Goal: Information Seeking & Learning: Compare options

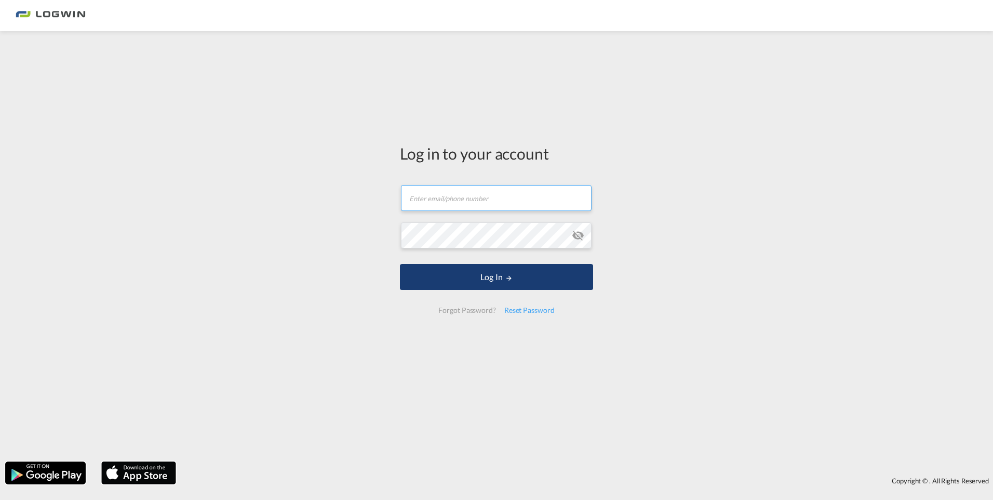
type input "[PERSON_NAME][EMAIL_ADDRESS][DOMAIN_NAME]"
click at [508, 278] on md-icon "LOGIN" at bounding box center [508, 277] width 7 height 7
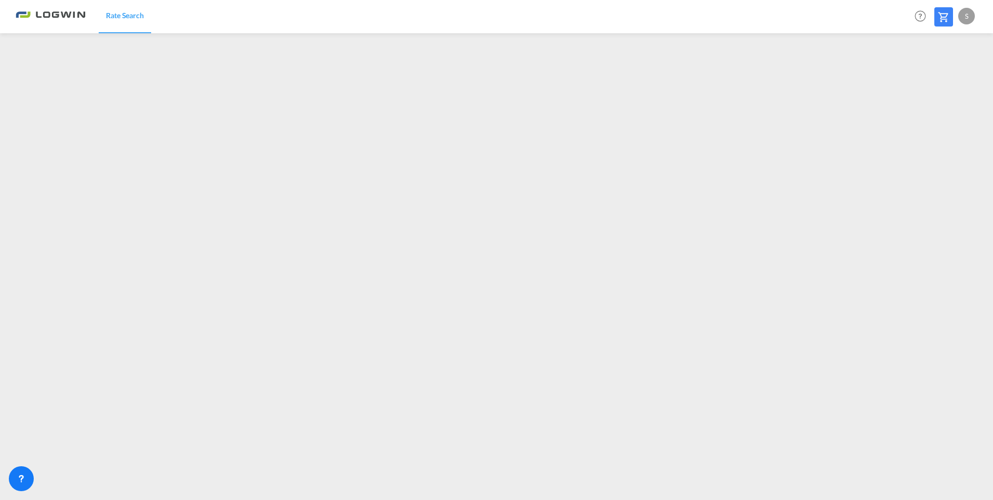
click at [960, 16] on div "S" at bounding box center [966, 16] width 17 height 17
click at [941, 81] on button "Logout" at bounding box center [955, 79] width 68 height 21
type input "[PERSON_NAME][EMAIL_ADDRESS][DOMAIN_NAME]"
